Goal: Navigation & Orientation: Find specific page/section

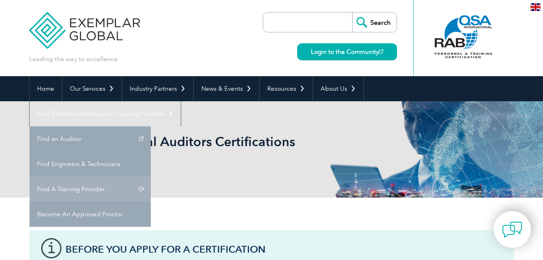
click at [151, 176] on link "Find A Training Provider" at bounding box center [90, 188] width 121 height 25
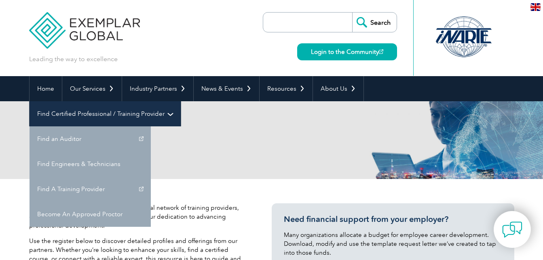
click at [181, 101] on link "Find Certified Professional / Training Provider" at bounding box center [105, 113] width 151 height 25
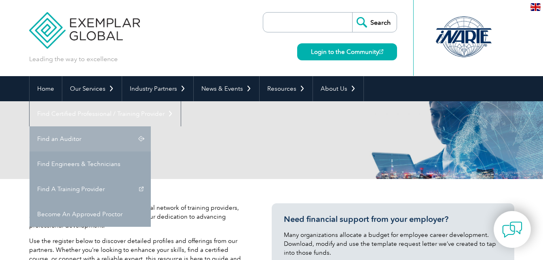
click at [151, 126] on link "Find an Auditor" at bounding box center [90, 138] width 121 height 25
